Goal: Find specific page/section: Find specific page/section

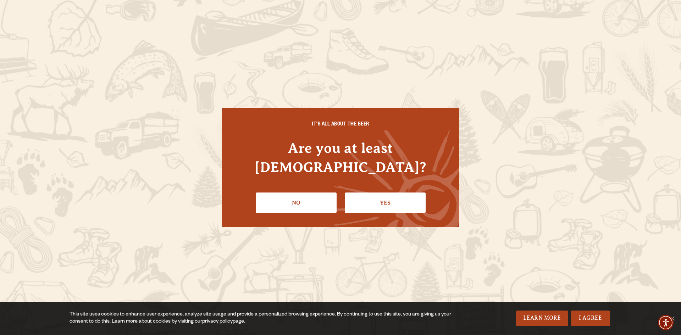
click at [405, 200] on link "Yes" at bounding box center [385, 203] width 81 height 21
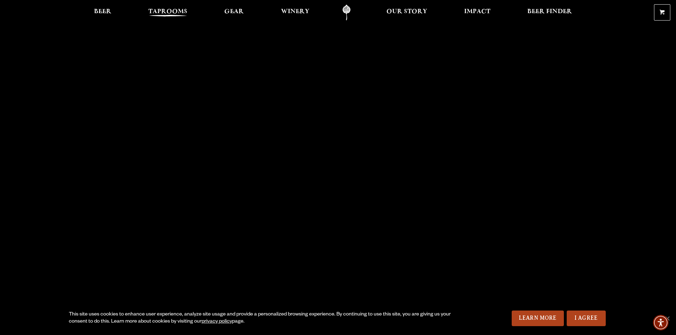
click at [175, 9] on span "Taprooms" at bounding box center [167, 12] width 39 height 6
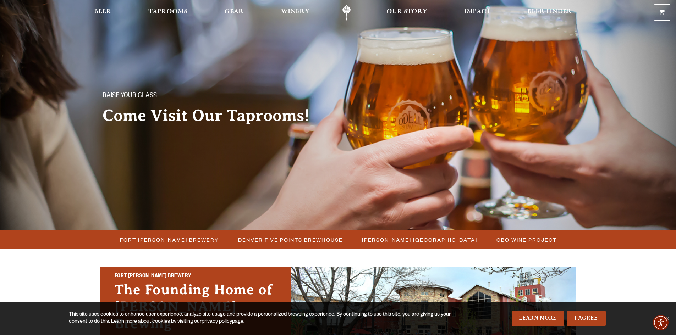
click at [256, 239] on span "Denver Five Points Brewhouse" at bounding box center [290, 240] width 105 height 10
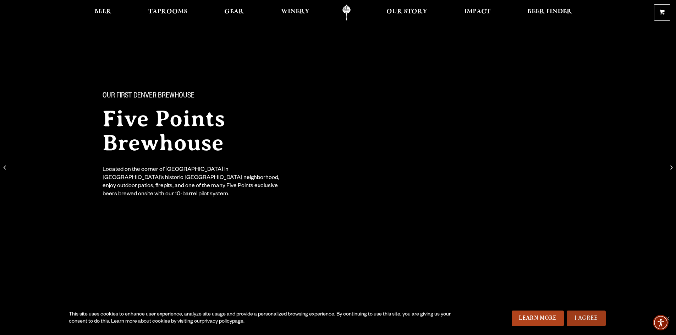
click at [580, 319] on link "I Agree" at bounding box center [586, 319] width 39 height 16
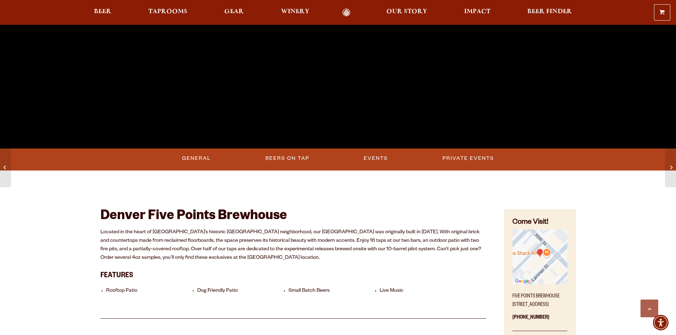
scroll to position [213, 0]
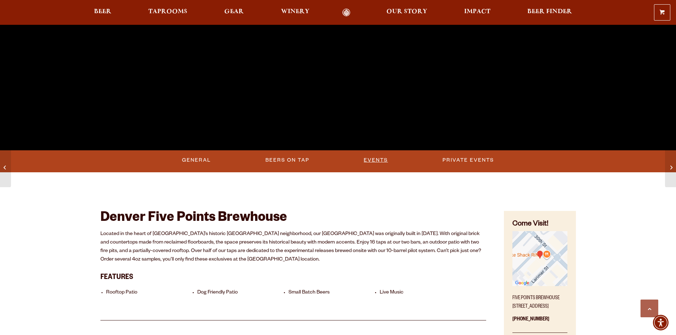
click at [379, 160] on link "Events" at bounding box center [376, 160] width 30 height 16
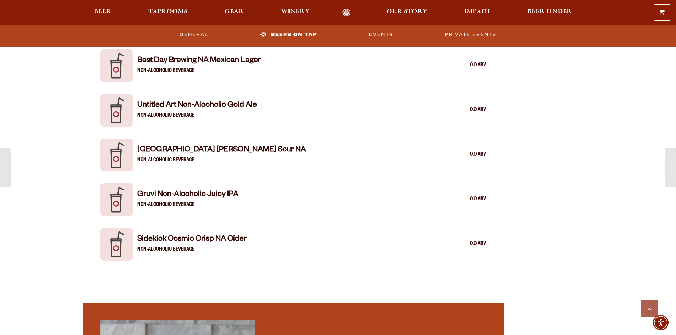
scroll to position [1423, 0]
